Goal: Information Seeking & Learning: Understand process/instructions

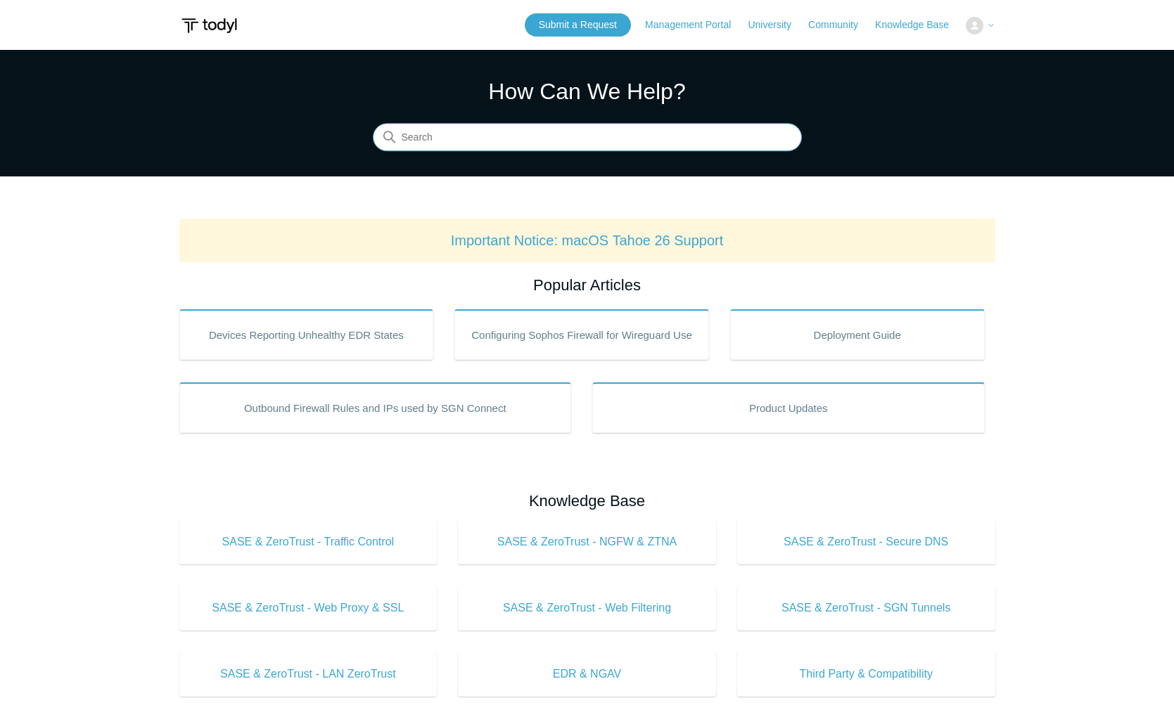
click at [475, 140] on input "Search" at bounding box center [587, 138] width 429 height 28
type input "uninstall"
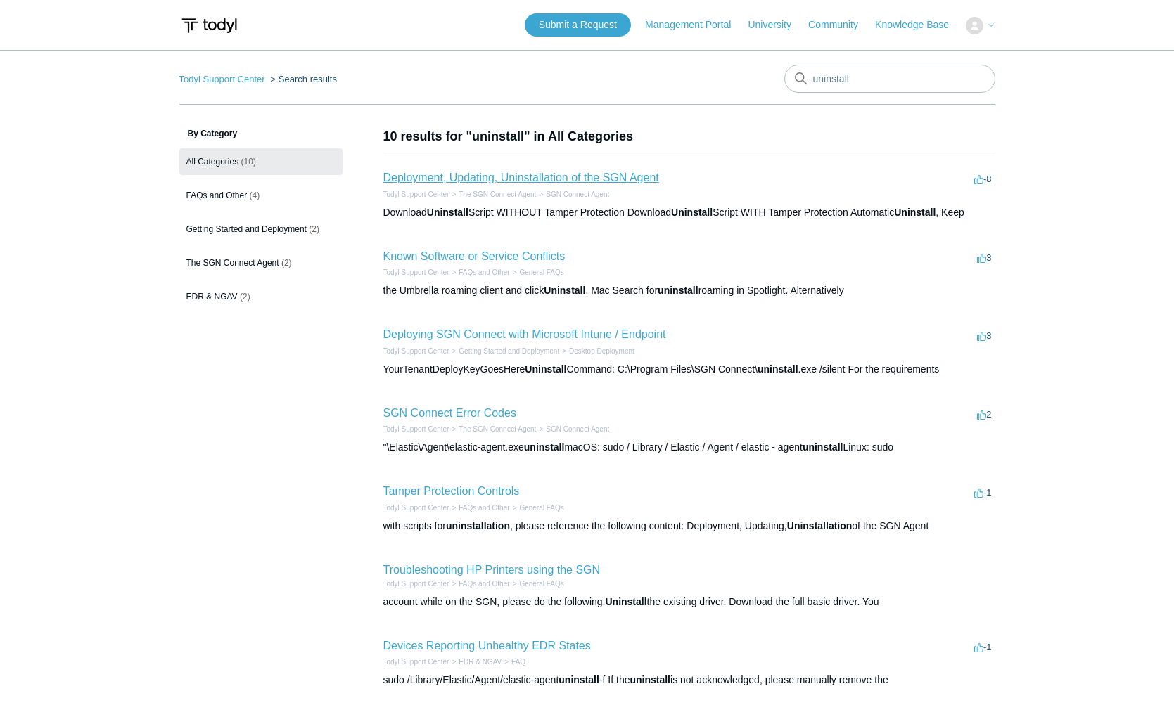
click at [477, 178] on link "Deployment, Updating, Uninstallation of the SGN Agent" at bounding box center [521, 178] width 276 height 12
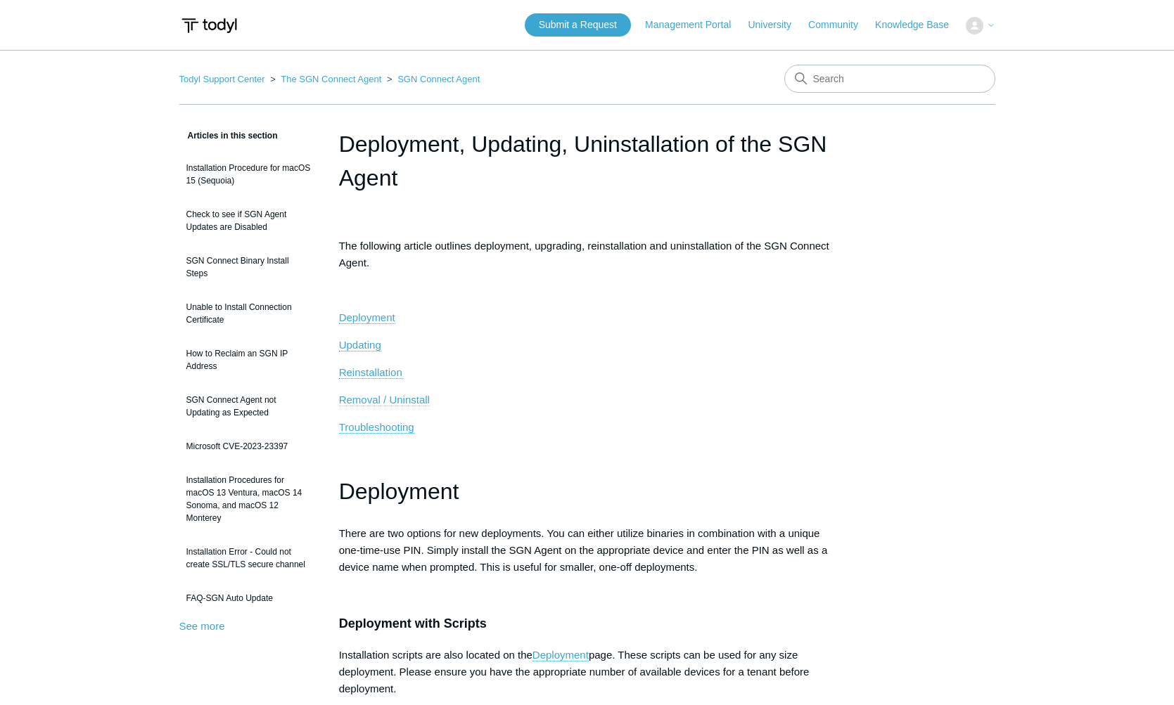
click at [369, 404] on span "Removal / Uninstall" at bounding box center [384, 400] width 91 height 12
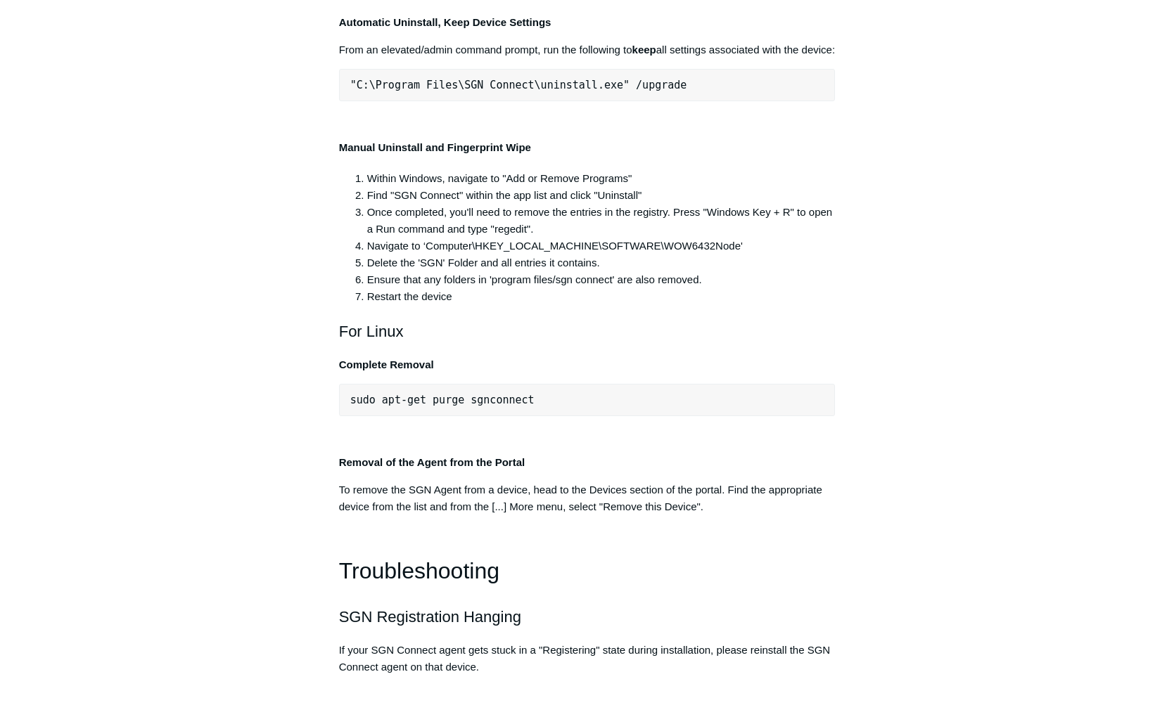
scroll to position [2876, 0]
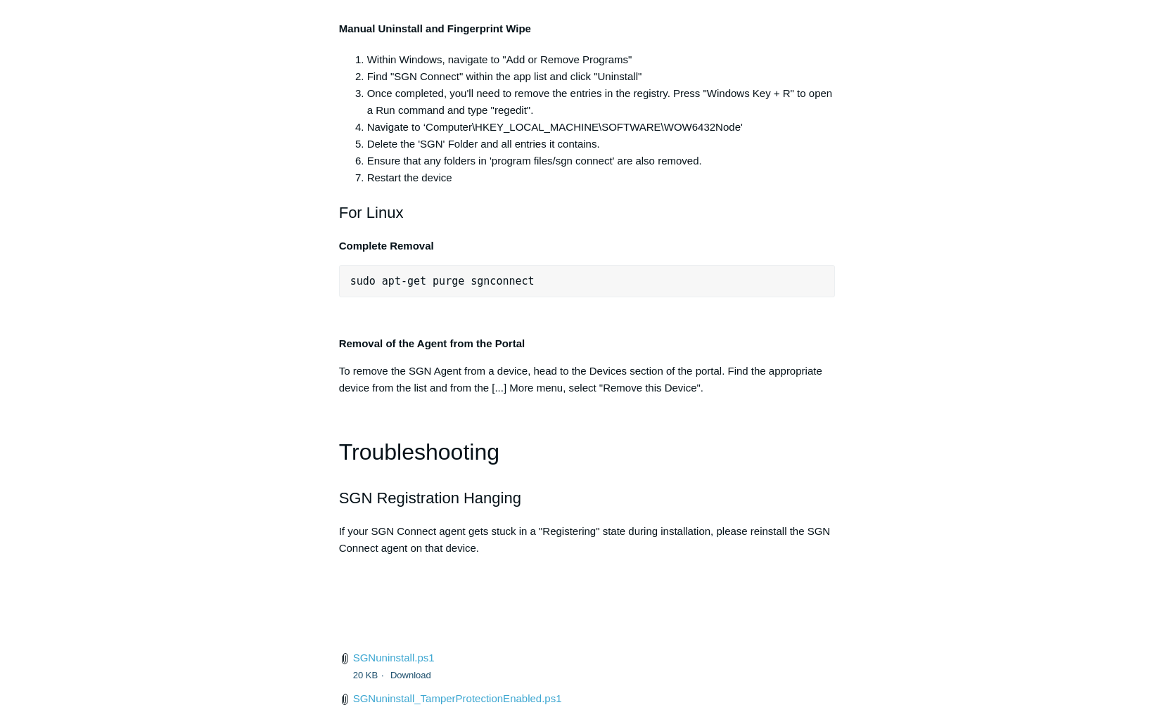
drag, startPoint x: 591, startPoint y: 321, endPoint x: 542, endPoint y: 316, distance: 49.4
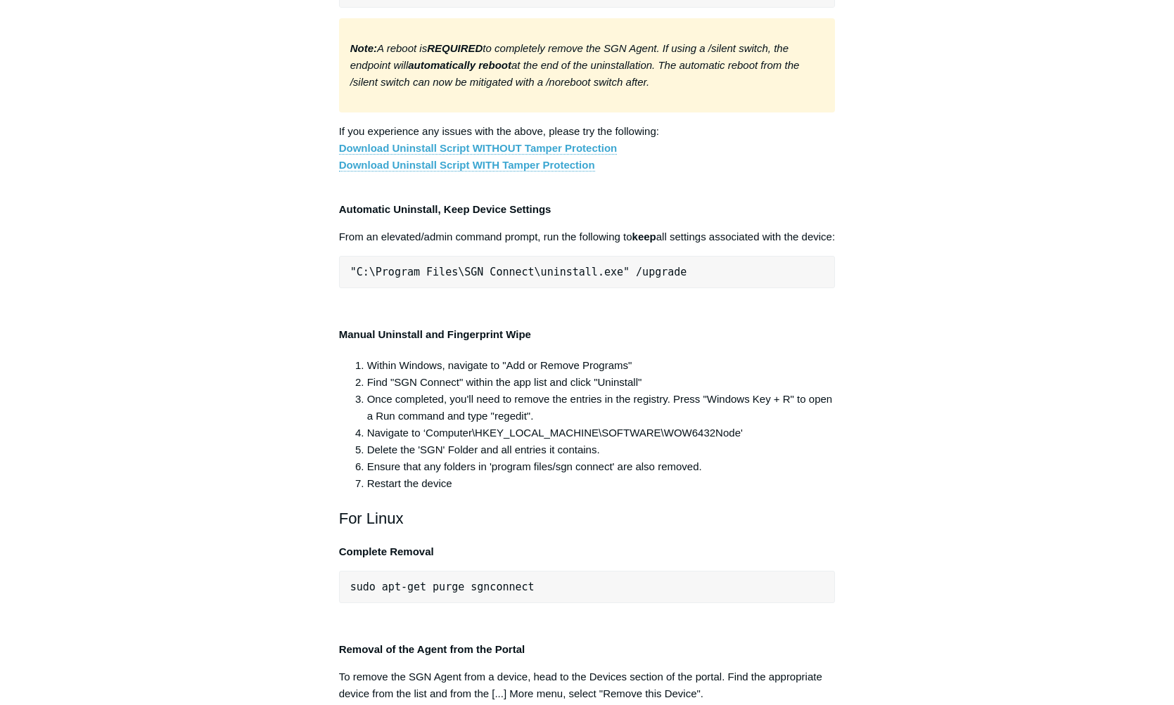
scroll to position [2595, 0]
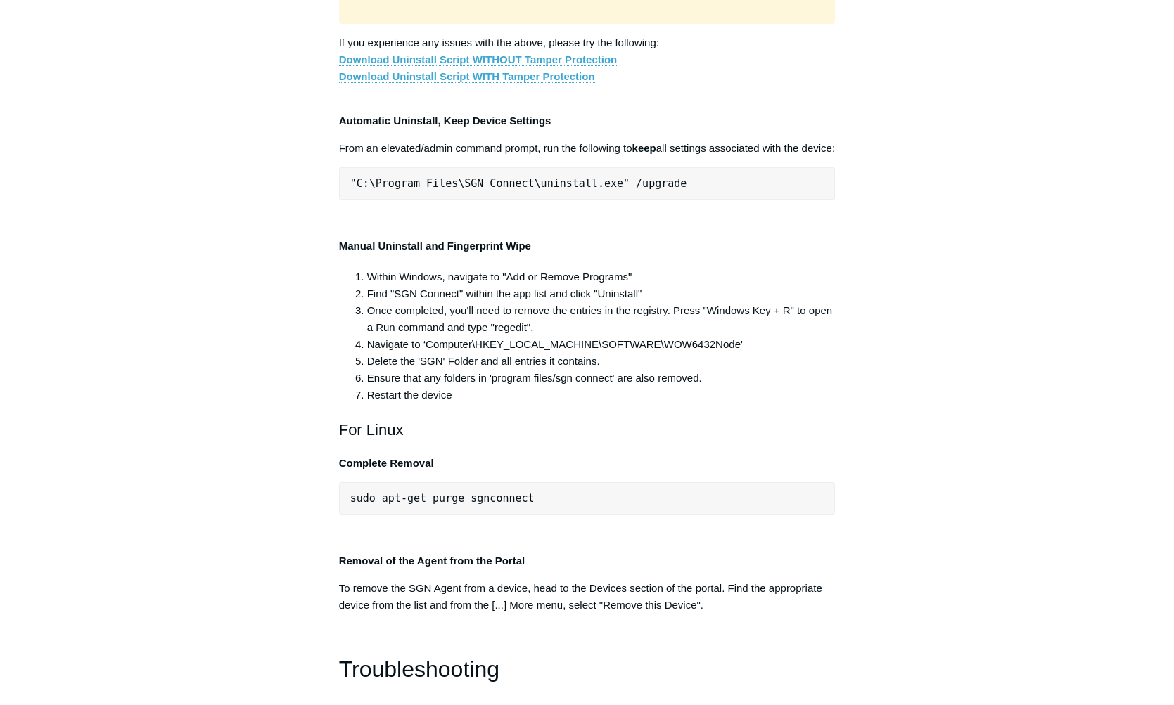
scroll to position [2665, 0]
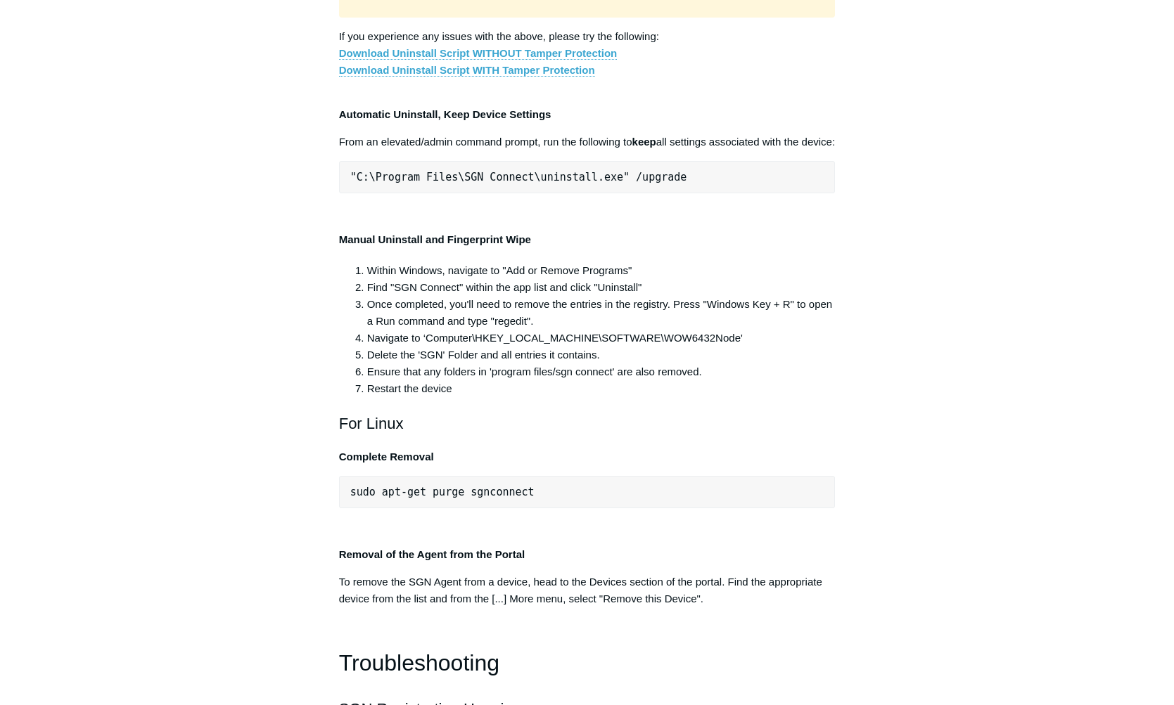
drag, startPoint x: 617, startPoint y: 367, endPoint x: 343, endPoint y: 370, distance: 273.5
drag, startPoint x: 551, startPoint y: 531, endPoint x: 616, endPoint y: 523, distance: 65.1
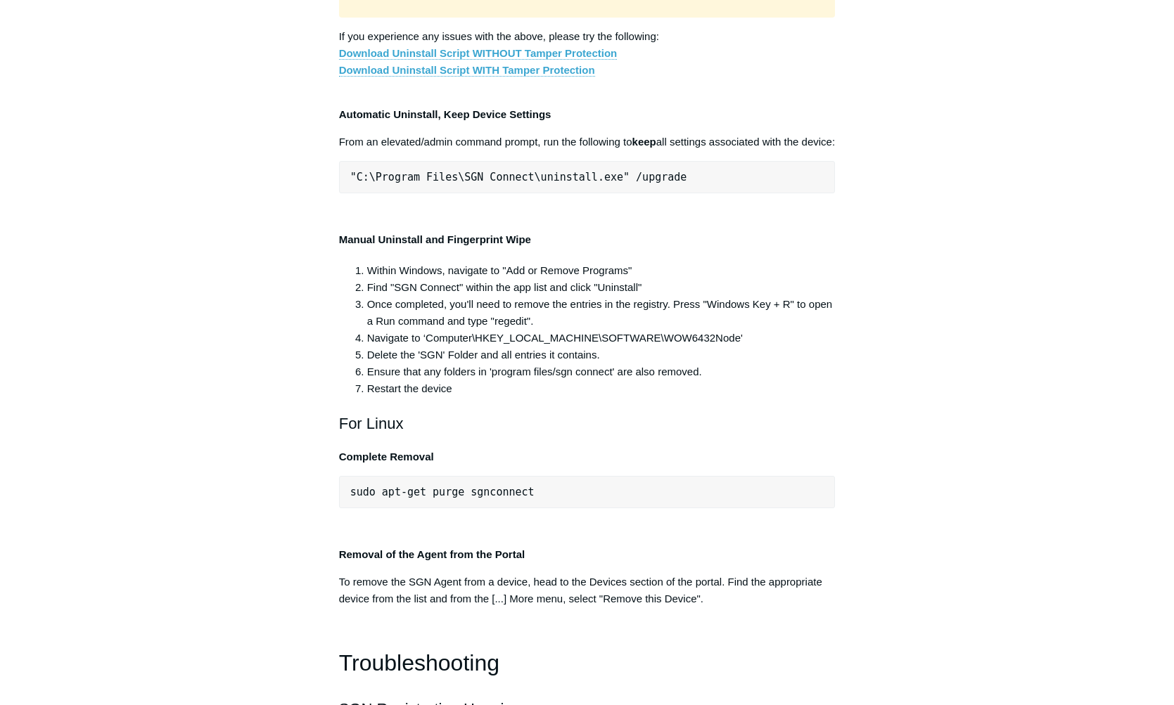
drag, startPoint x: 616, startPoint y: 523, endPoint x: 686, endPoint y: 534, distance: 71.2
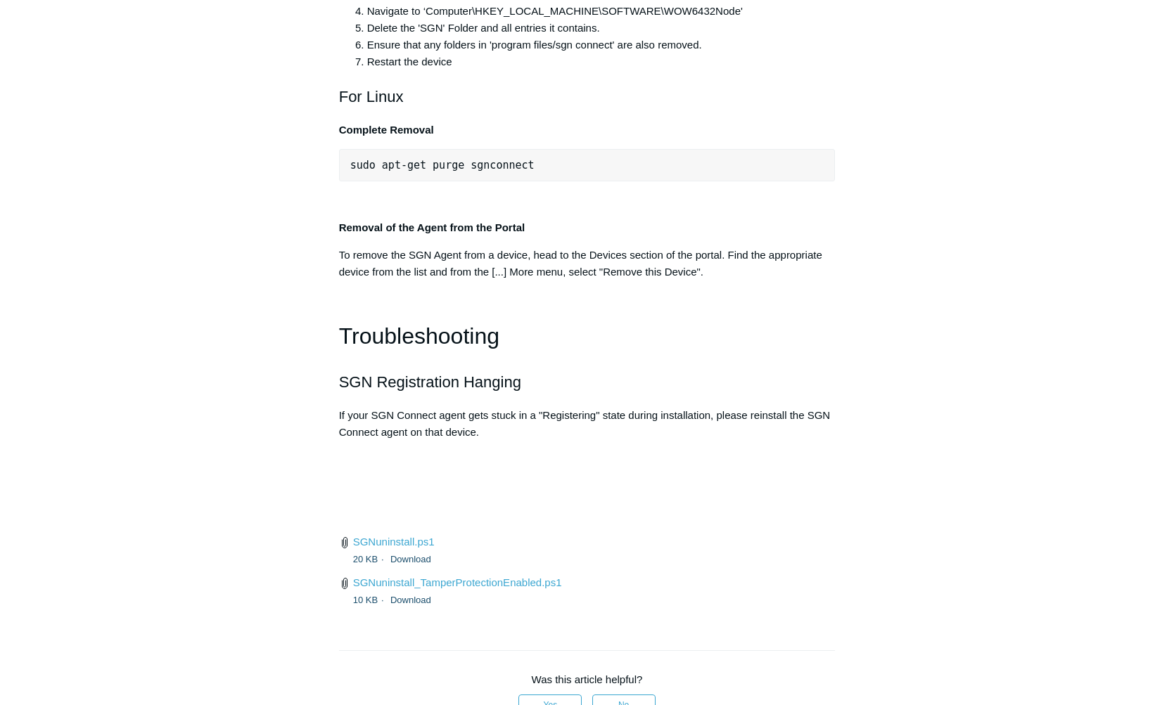
scroll to position [3087, 0]
